Goal: Task Accomplishment & Management: Complete application form

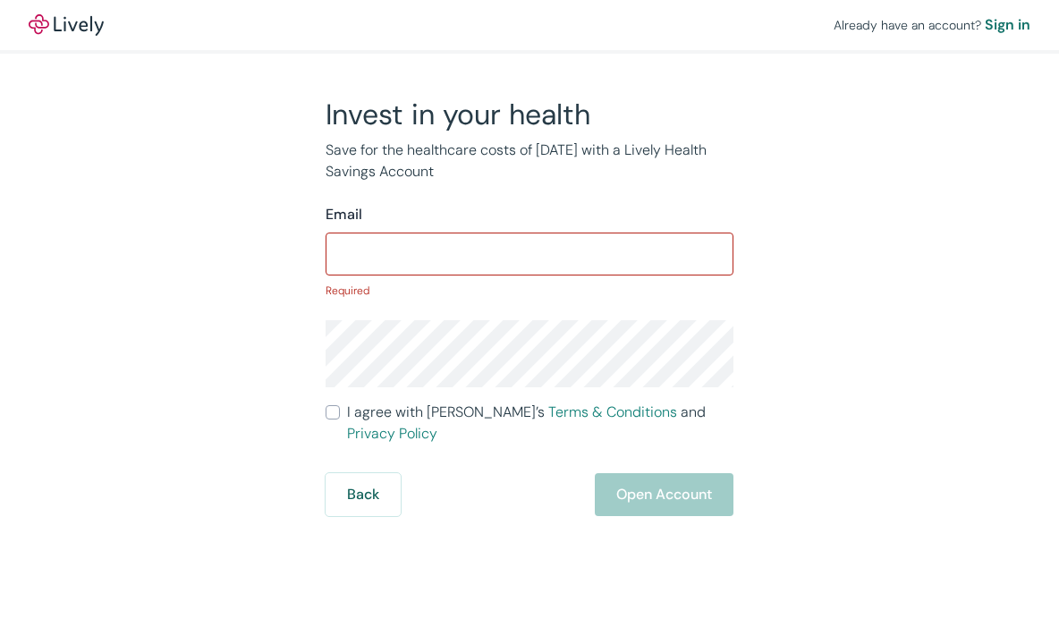
click at [503, 269] on input "Email" at bounding box center [529, 254] width 408 height 36
paste input "[EMAIL_ADDRESS][DOMAIN_NAME]"
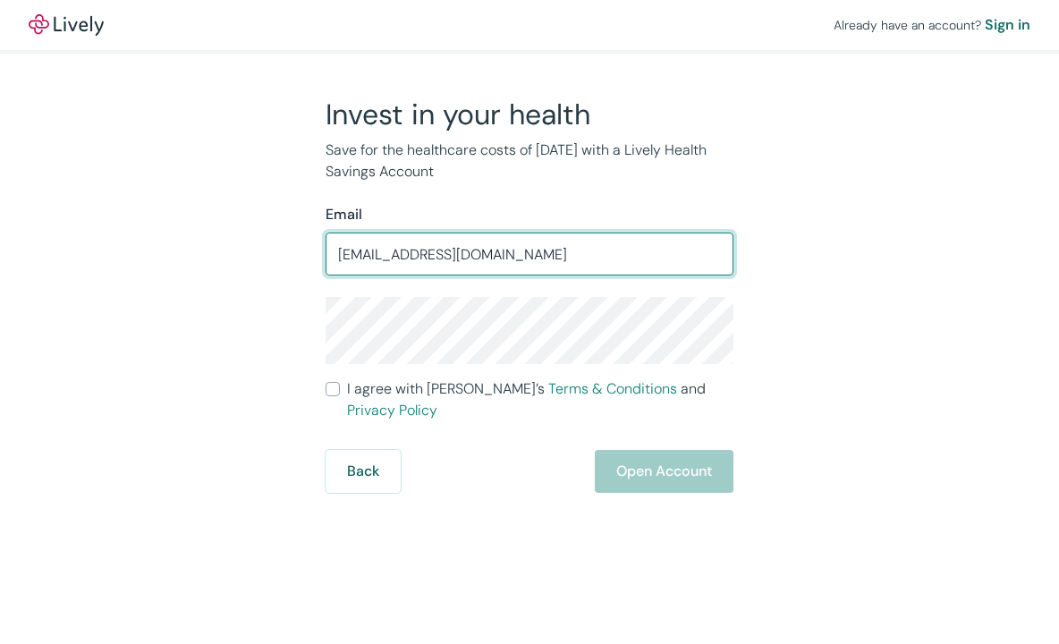
type input "[EMAIL_ADDRESS][DOMAIN_NAME]"
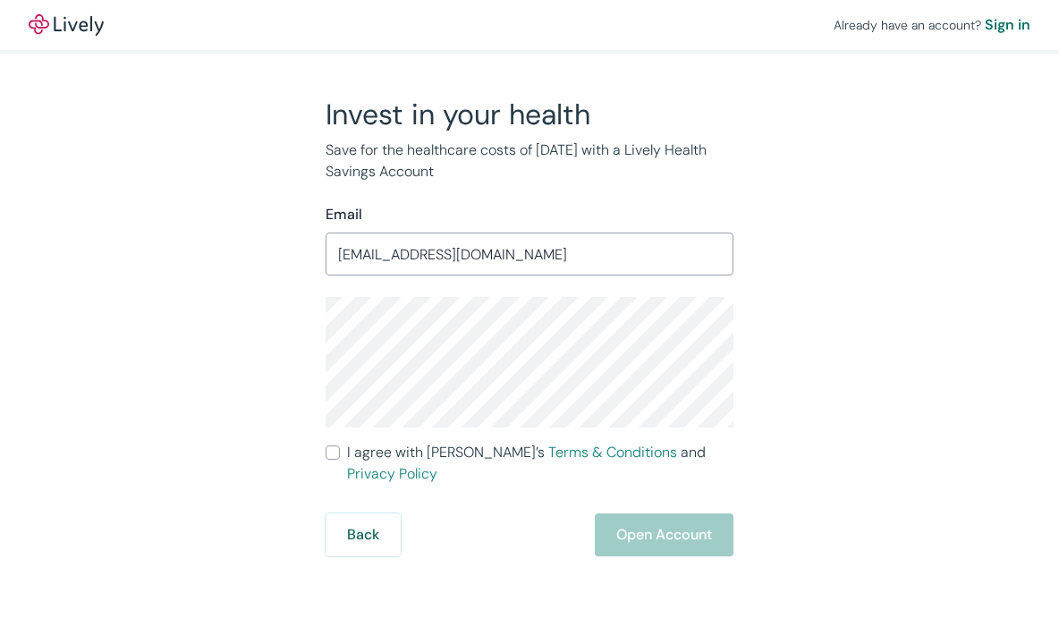
click at [328, 460] on label "I agree with Lively’s Terms & Conditions and Privacy Policy" at bounding box center [529, 463] width 408 height 43
click at [328, 460] on input "I agree with Lively’s Terms & Conditions and Privacy Policy" at bounding box center [332, 452] width 14 height 14
checkbox input "true"
click at [628, 513] on button "Open Account" at bounding box center [664, 534] width 139 height 43
